Goal: Task Accomplishment & Management: Use online tool/utility

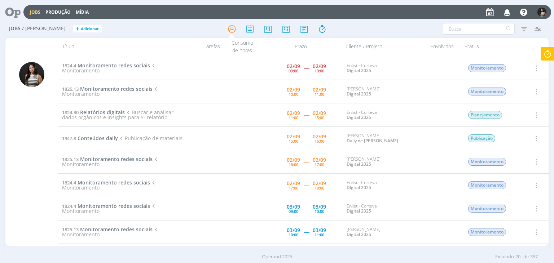
click at [547, 53] on icon at bounding box center [547, 54] width 13 height 14
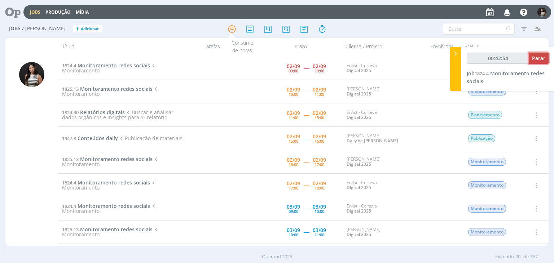
click at [542, 57] on span "Parar" at bounding box center [538, 58] width 13 height 7
type input "00:43:00"
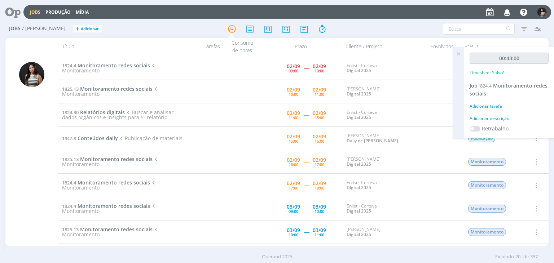
click at [460, 54] on icon at bounding box center [458, 54] width 13 height 14
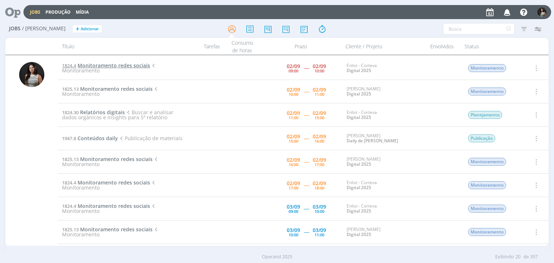
click at [135, 64] on span "Monitoramento redes sociais" at bounding box center [114, 65] width 72 height 7
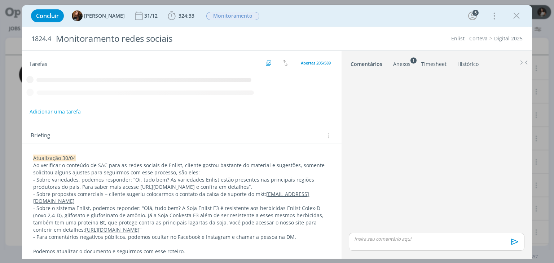
click at [439, 62] on link "Timesheet" at bounding box center [434, 62] width 26 height 10
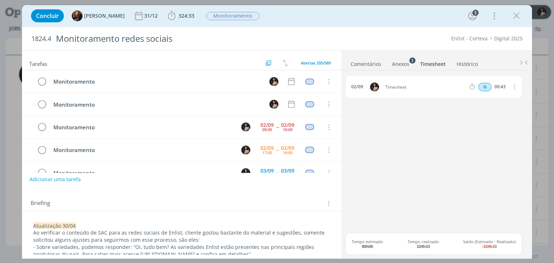
scroll to position [22, 0]
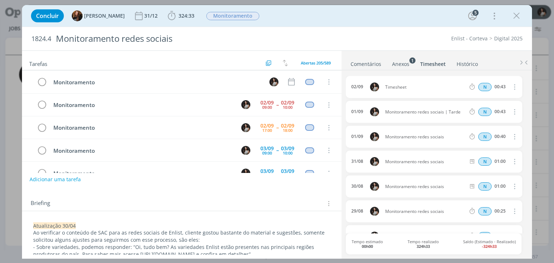
click at [514, 88] on icon "dialog" at bounding box center [514, 87] width 8 height 9
click at [499, 107] on link "Editar" at bounding box center [493, 111] width 57 height 12
drag, startPoint x: 414, startPoint y: 86, endPoint x: 371, endPoint y: 88, distance: 43.0
click at [371, 88] on div "[DATE] 10:01 Timesheet Selecione a tarefa N 00:43" at bounding box center [434, 87] width 176 height 22
click at [460, 51] on ul "Comentários Anexos 1 Timesheet Histórico" at bounding box center [436, 60] width 190 height 19
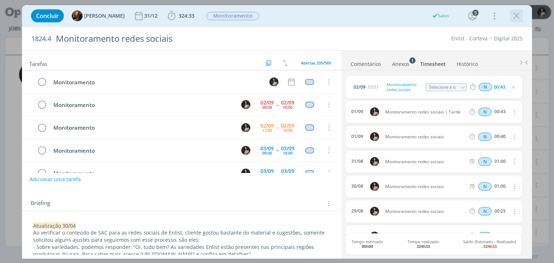
click at [514, 18] on icon "dialog" at bounding box center [516, 15] width 11 height 11
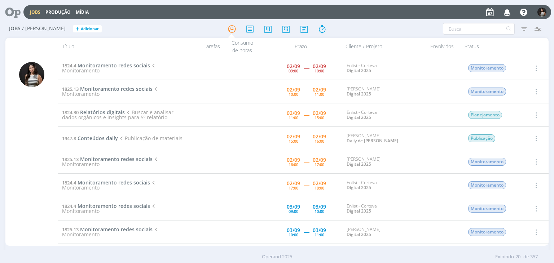
click at [534, 69] on icon "button" at bounding box center [535, 68] width 8 height 9
click at [525, 95] on link "Concluir" at bounding box center [515, 92] width 57 height 12
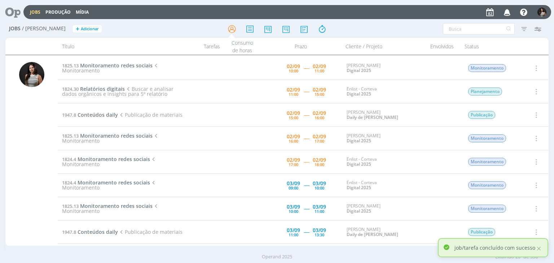
click at [535, 68] on icon "button" at bounding box center [535, 68] width 8 height 9
click at [519, 116] on link "Iniciar timesheet" at bounding box center [515, 115] width 57 height 12
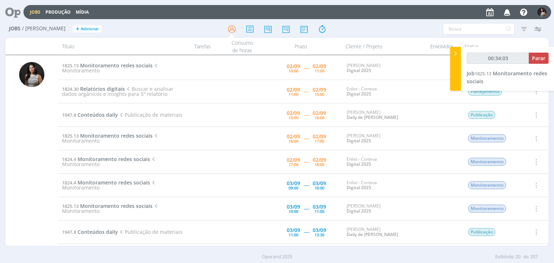
type input "00:35:03"
